Goal: Task Accomplishment & Management: Complete application form

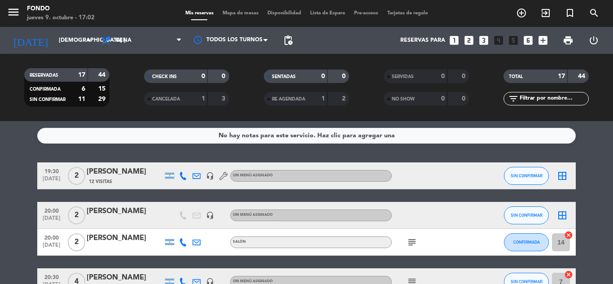
scroll to position [411, 0]
click at [59, 40] on input "[DEMOGRAPHIC_DATA] [DATE]" at bounding box center [92, 40] width 76 height 15
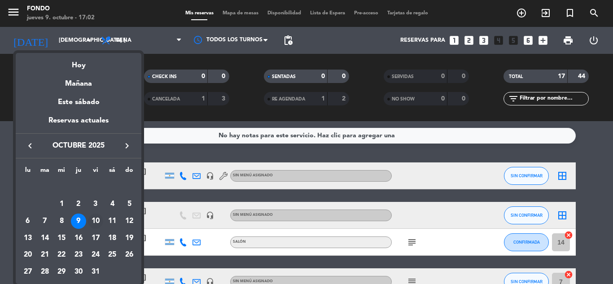
click at [101, 220] on div "10" at bounding box center [95, 221] width 15 height 15
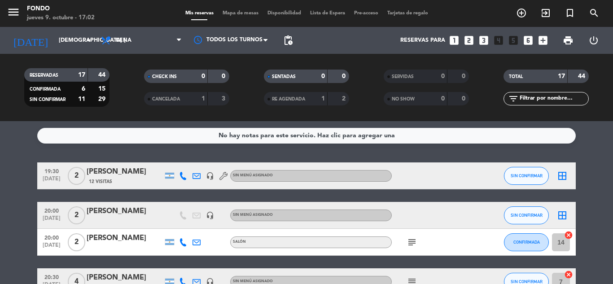
type input "vie. [DATE]"
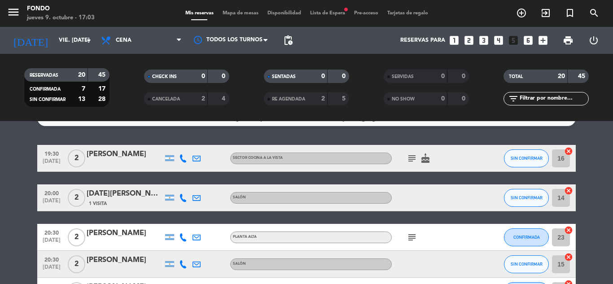
scroll to position [0, 0]
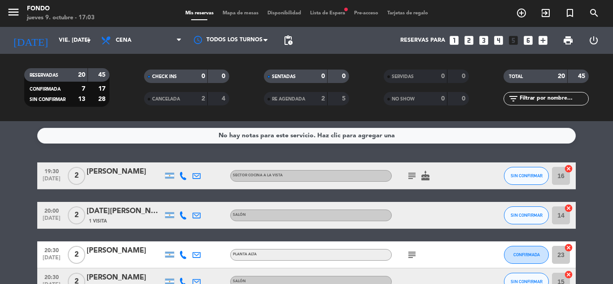
click at [409, 176] on icon "subject" at bounding box center [411, 175] width 11 height 11
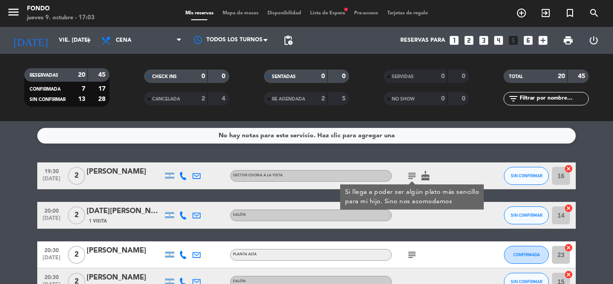
click at [315, 11] on span "Lista de Espera fiber_manual_record" at bounding box center [328, 13] width 44 height 5
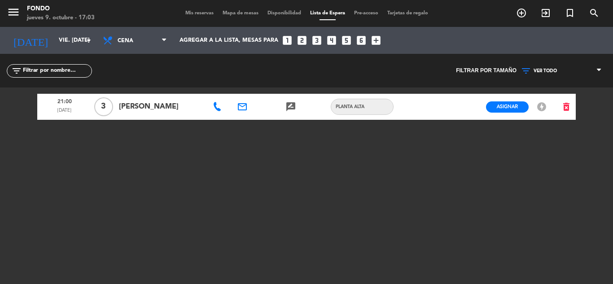
click at [197, 13] on span "Mis reservas" at bounding box center [199, 13] width 37 height 5
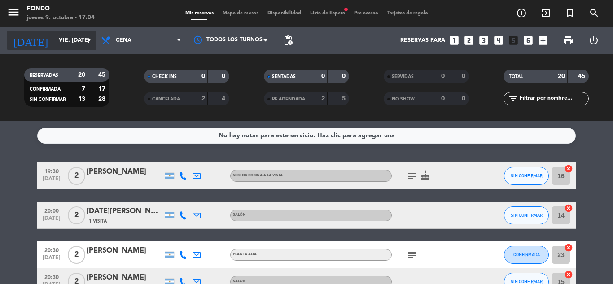
click at [76, 40] on input "vie. [DATE]" at bounding box center [92, 40] width 76 height 15
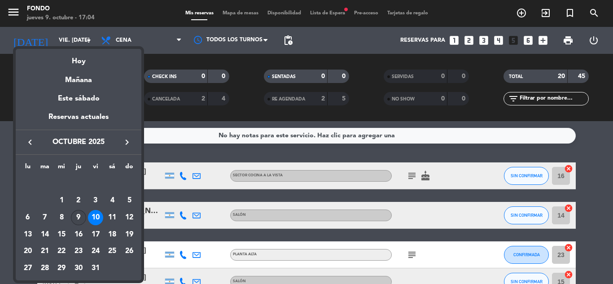
click at [78, 214] on div "9" at bounding box center [78, 217] width 15 height 15
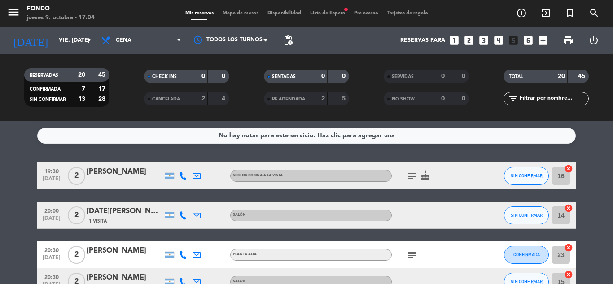
type input "[DEMOGRAPHIC_DATA] [DATE]"
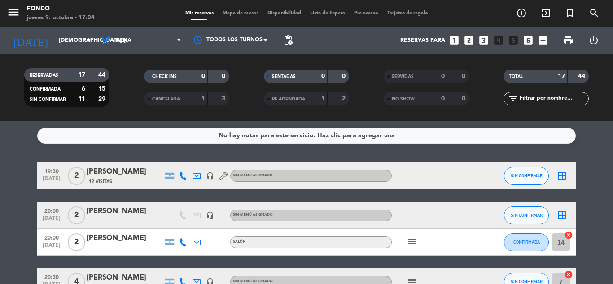
click at [470, 37] on icon "looks_two" at bounding box center [469, 41] width 12 height 12
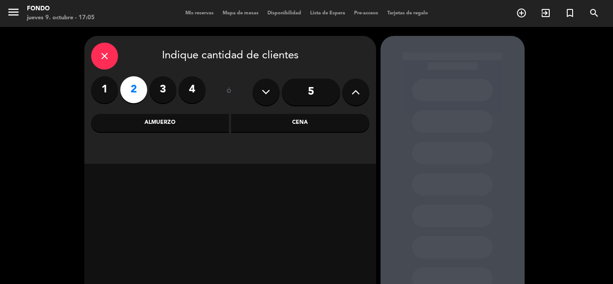
click at [329, 126] on div "Cena" at bounding box center [300, 123] width 138 height 18
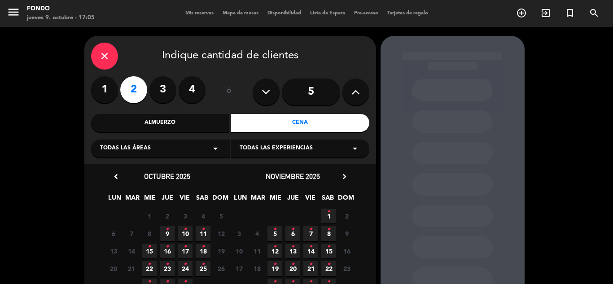
click at [166, 231] on icon "•" at bounding box center [167, 229] width 3 height 14
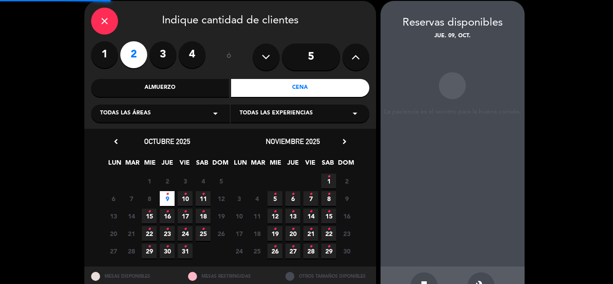
scroll to position [36, 0]
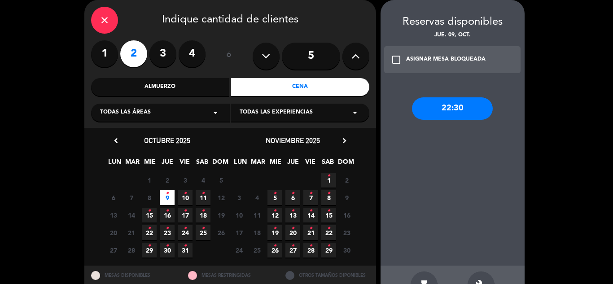
click at [478, 279] on div "build" at bounding box center [481, 284] width 27 height 27
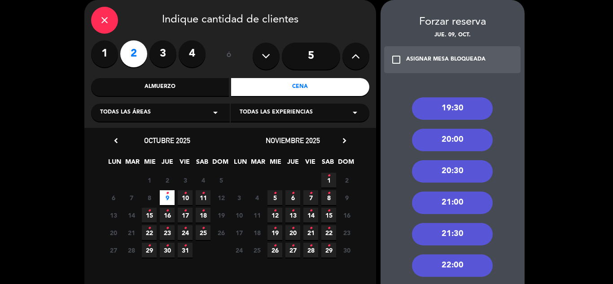
click at [449, 201] on div "21:00" at bounding box center [452, 203] width 81 height 22
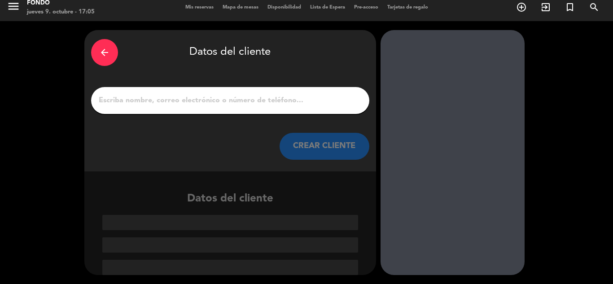
scroll to position [6, 0]
click at [296, 98] on input "Página Completa" at bounding box center [230, 100] width 265 height 13
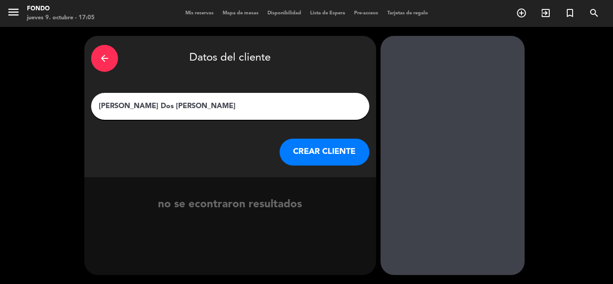
type input "[PERSON_NAME] Dos [PERSON_NAME]"
click at [310, 149] on button "CREAR CLIENTE" at bounding box center [325, 152] width 90 height 27
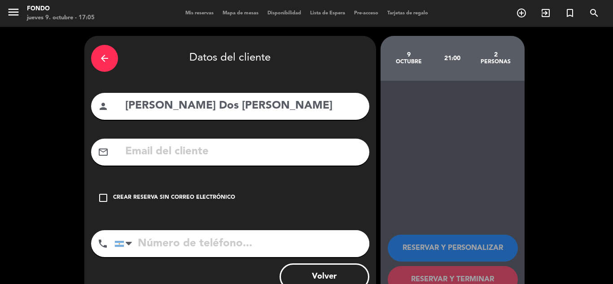
click at [198, 159] on input "text" at bounding box center [243, 152] width 238 height 18
paste input "[EMAIL_ADDRESS][DOMAIN_NAME]"
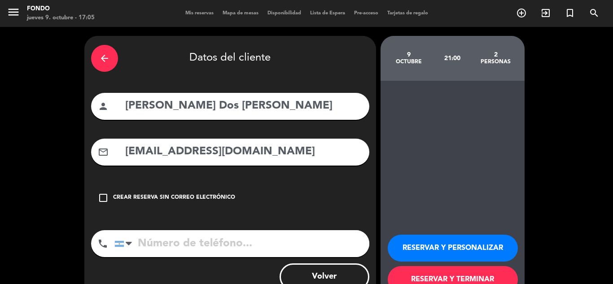
click at [132, 150] on input "[EMAIL_ADDRESS][DOMAIN_NAME]" at bounding box center [243, 152] width 238 height 18
click at [268, 147] on input "[EMAIL_ADDRESS][DOMAIN_NAME]" at bounding box center [243, 152] width 238 height 18
type input "[EMAIL_ADDRESS][DOMAIN_NAME]"
click at [159, 244] on input "tel" at bounding box center [241, 243] width 255 height 27
paste input "[PHONE_NUMBER]"
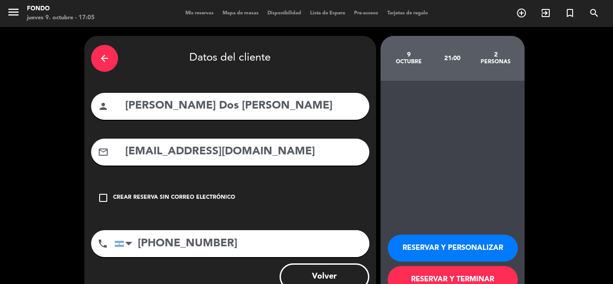
type input "[PHONE_NUMBER]"
click at [433, 275] on button "RESERVAR Y TERMINAR" at bounding box center [453, 279] width 130 height 27
